Goal: Navigation & Orientation: Find specific page/section

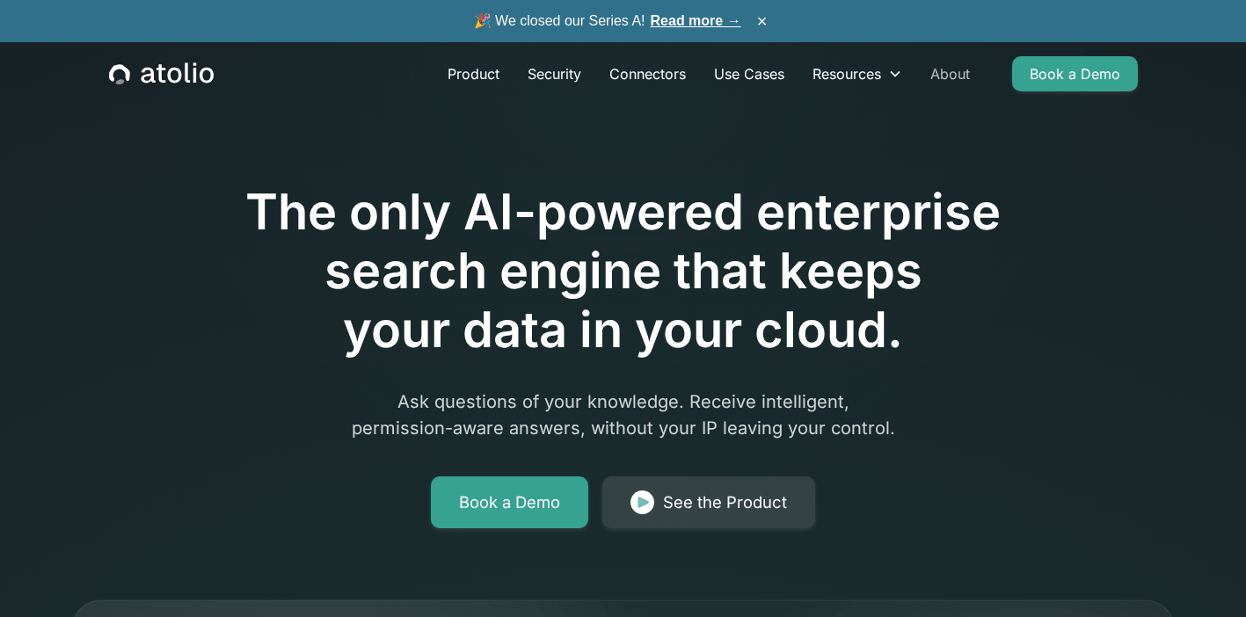
click at [957, 72] on link "About" at bounding box center [950, 73] width 68 height 35
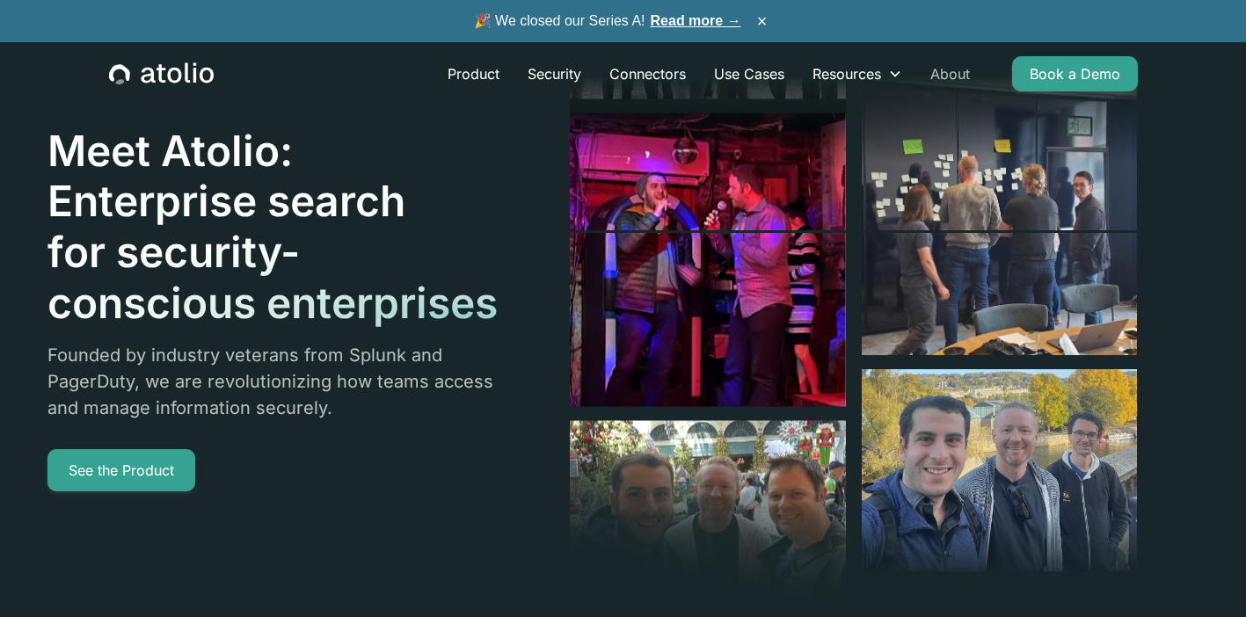
click at [944, 70] on link "About" at bounding box center [950, 73] width 68 height 35
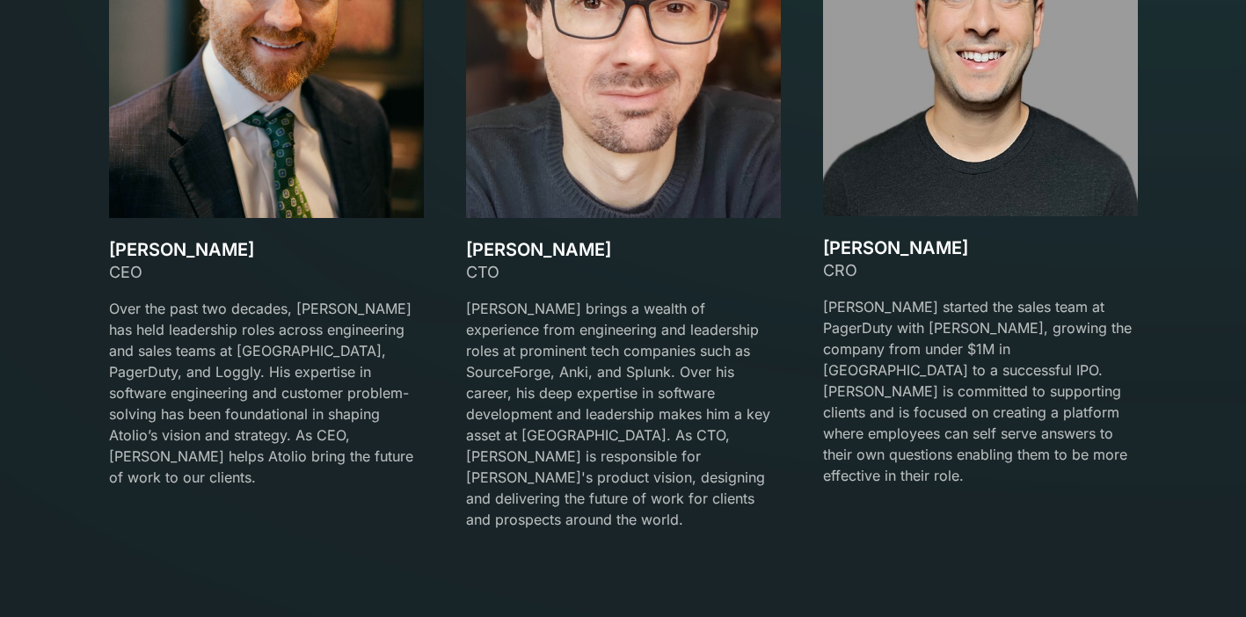
scroll to position [2399, 0]
